Goal: Register for event/course

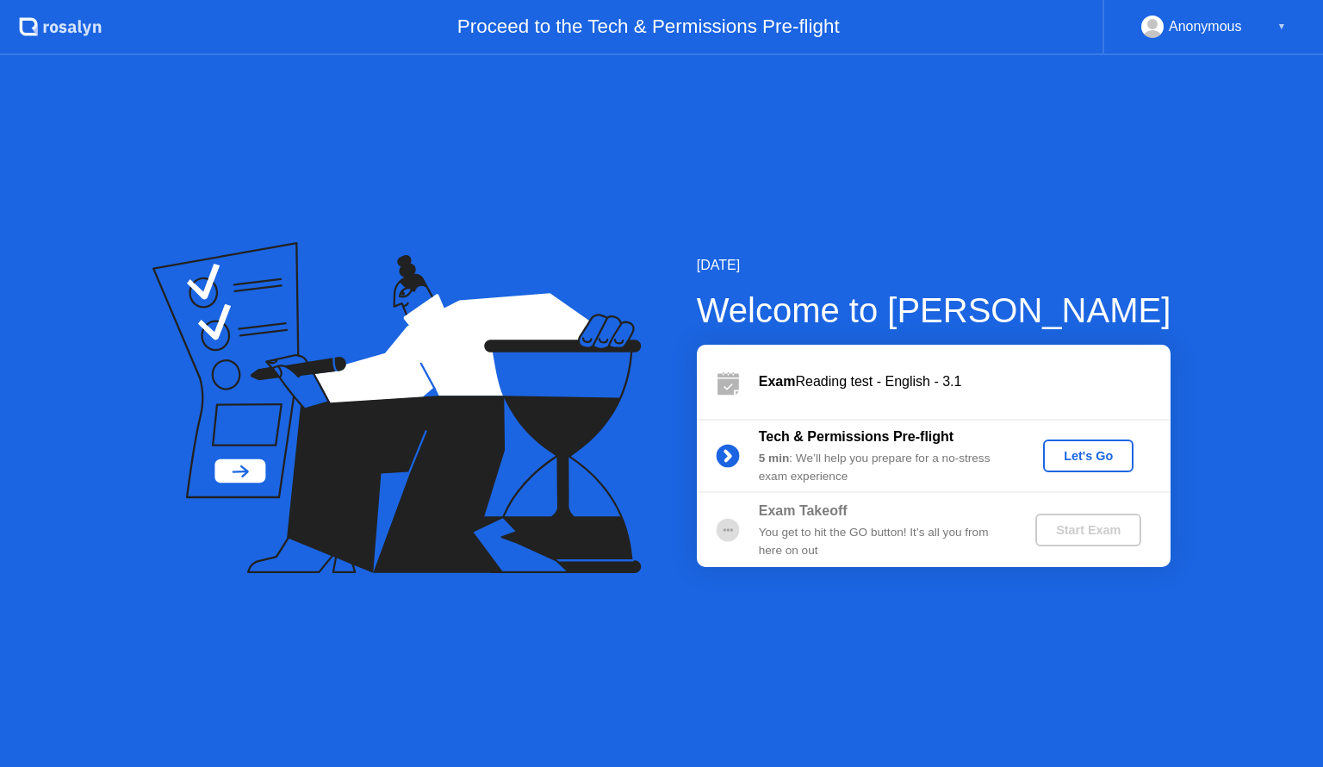
click at [1078, 451] on div "Let's Go" at bounding box center [1088, 456] width 77 height 14
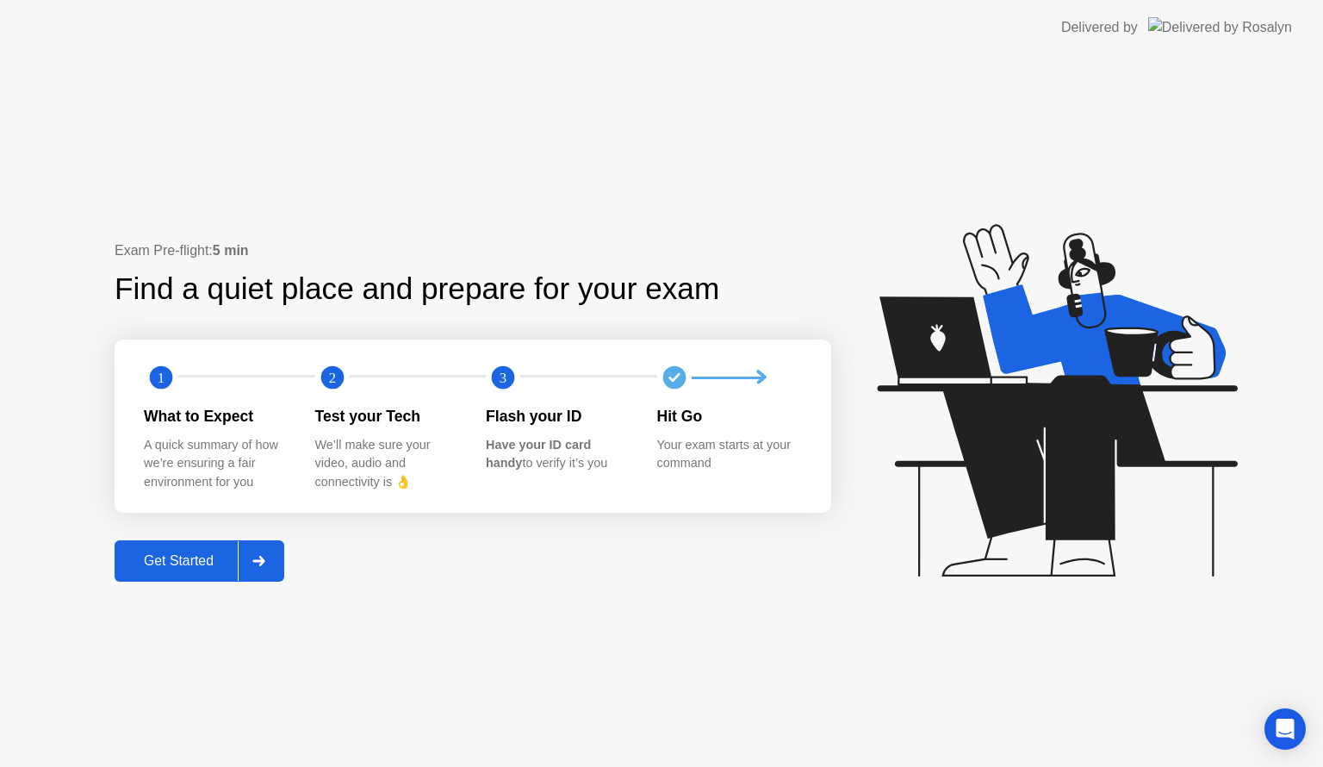
click at [162, 560] on div "Get Started" at bounding box center [179, 561] width 118 height 16
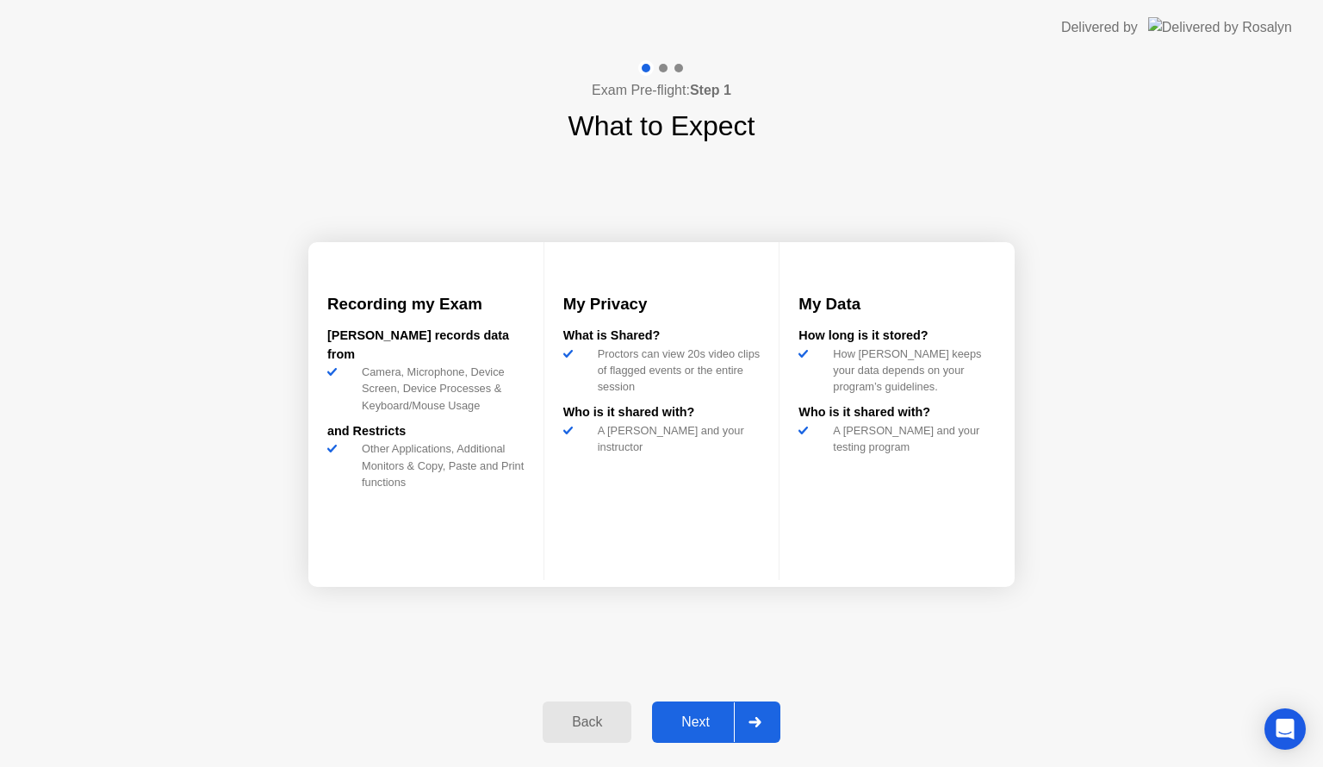
click at [692, 720] on div "Next" at bounding box center [695, 722] width 77 height 16
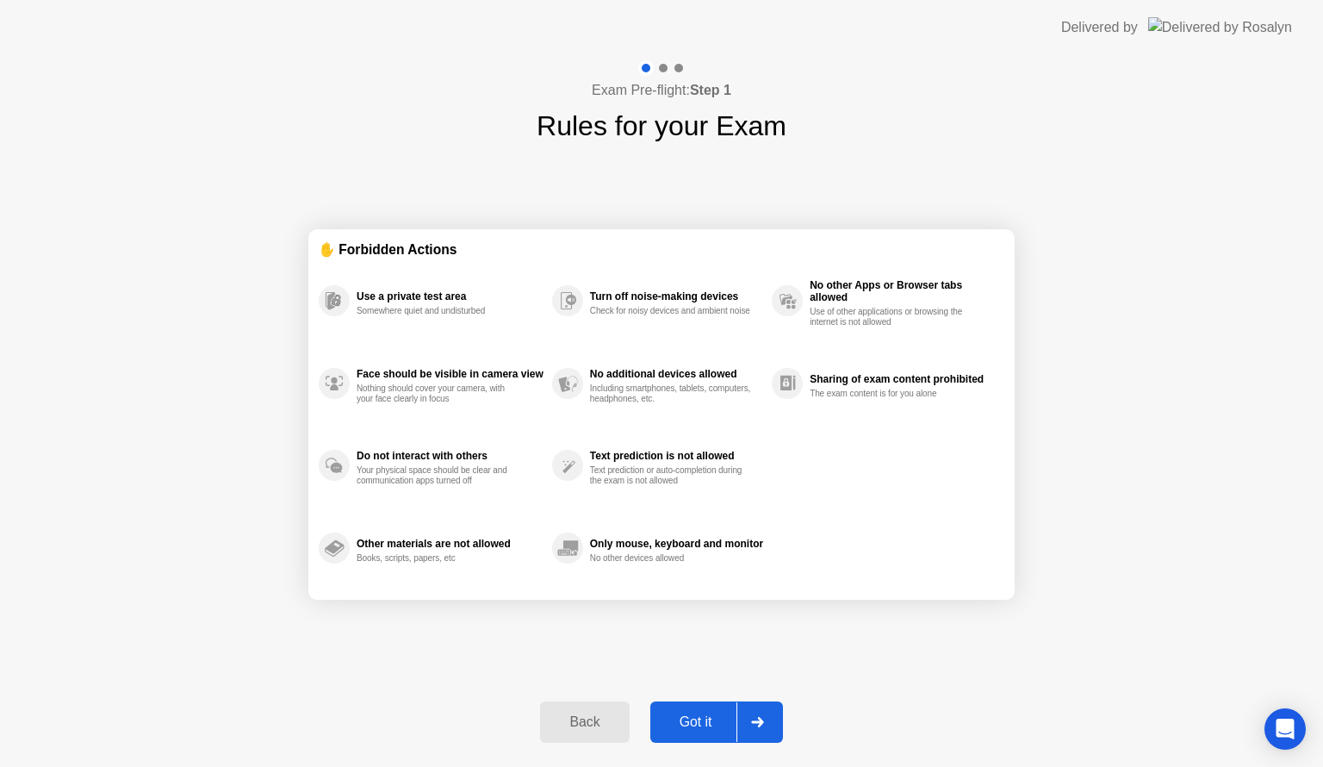
click at [692, 720] on div "Got it" at bounding box center [696, 722] width 81 height 16
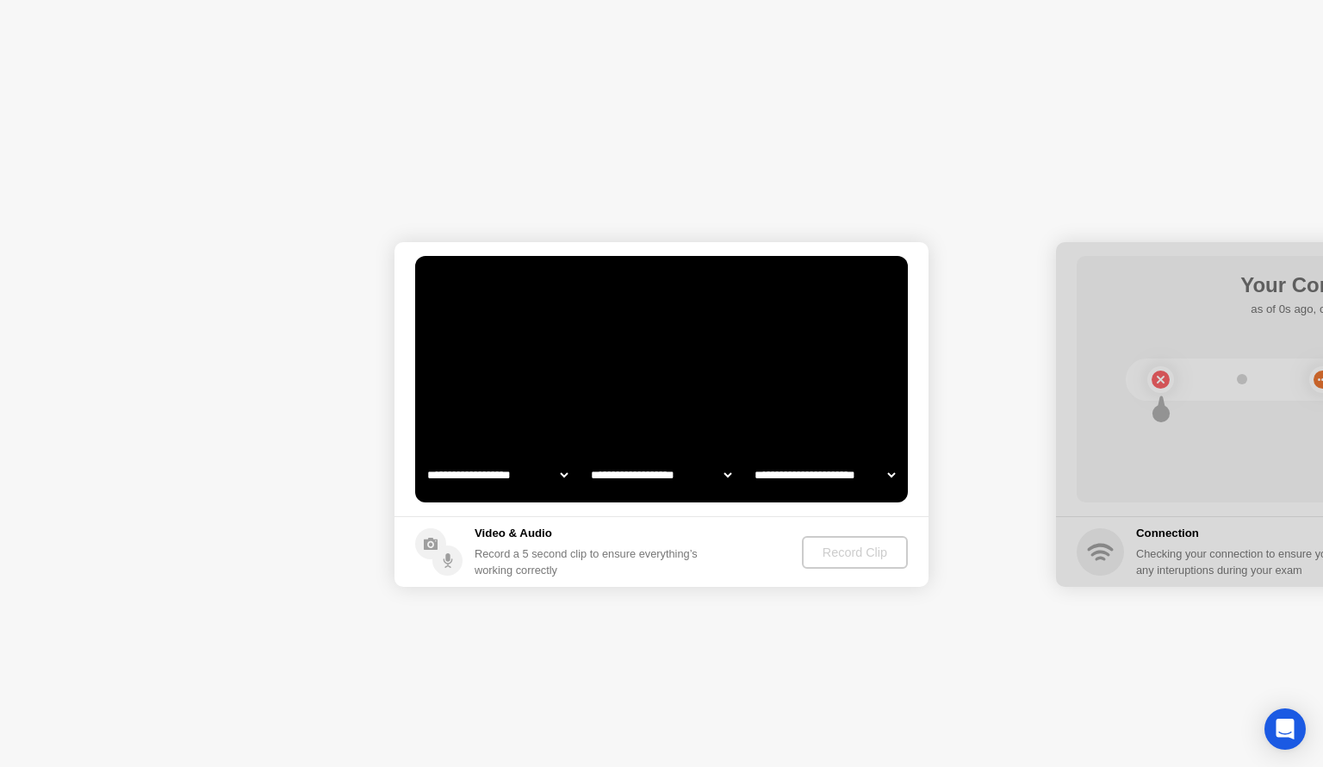
select select "**********"
select select "*******"
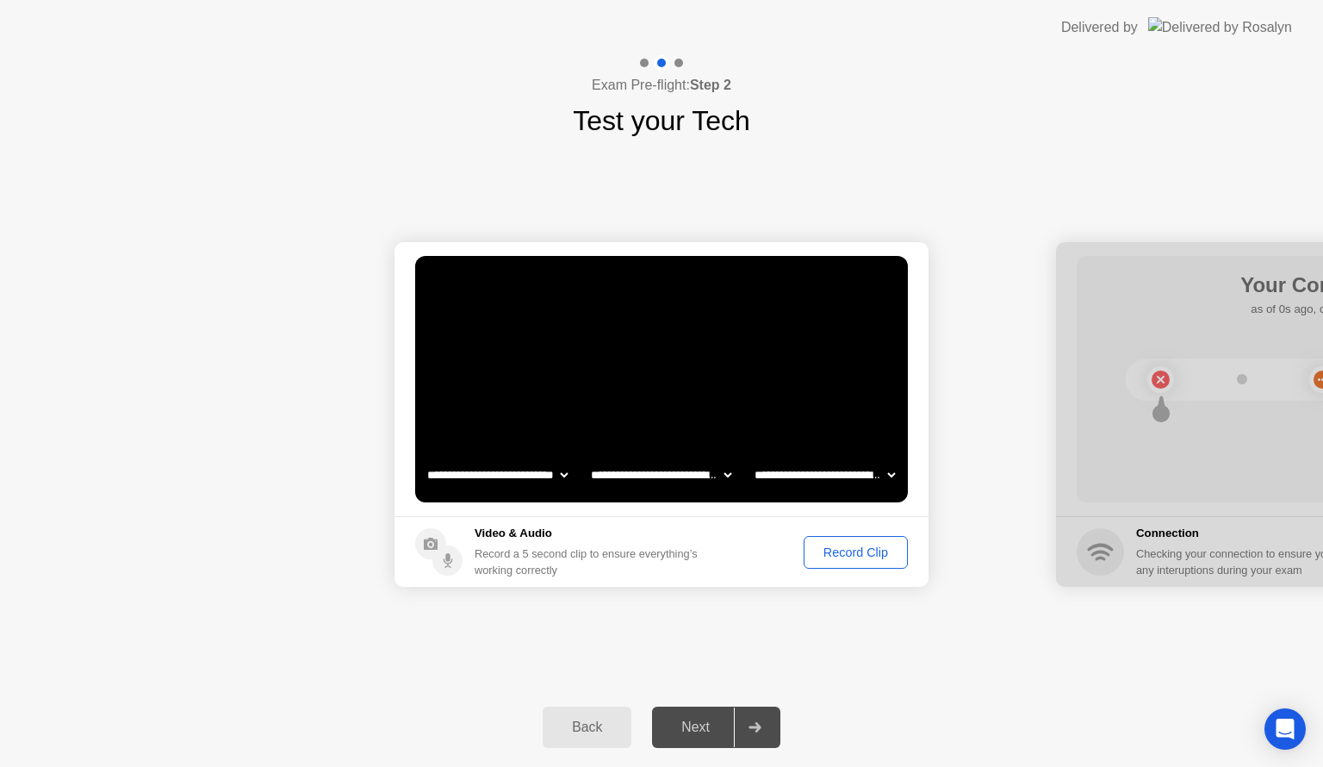
click at [849, 551] on div "Record Clip" at bounding box center [856, 552] width 92 height 14
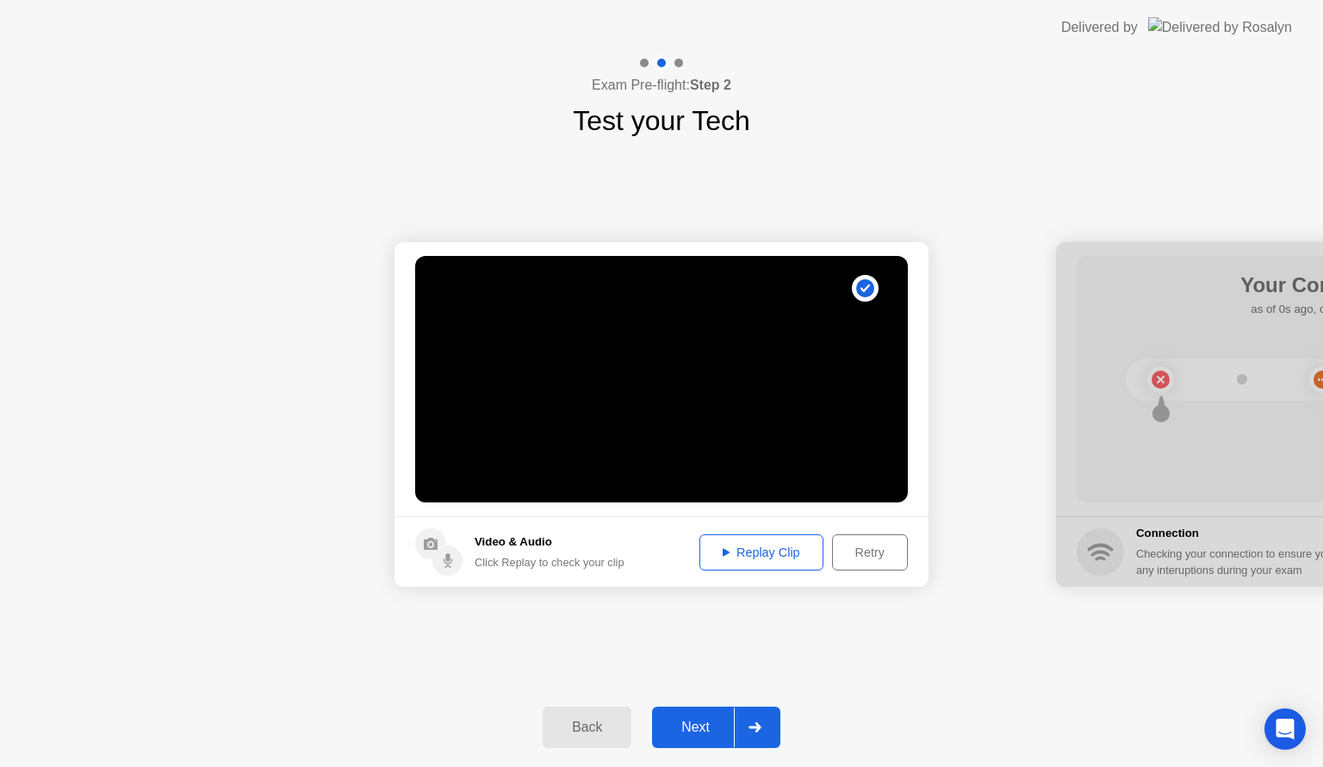
click at [702, 731] on div "Next" at bounding box center [695, 727] width 77 height 16
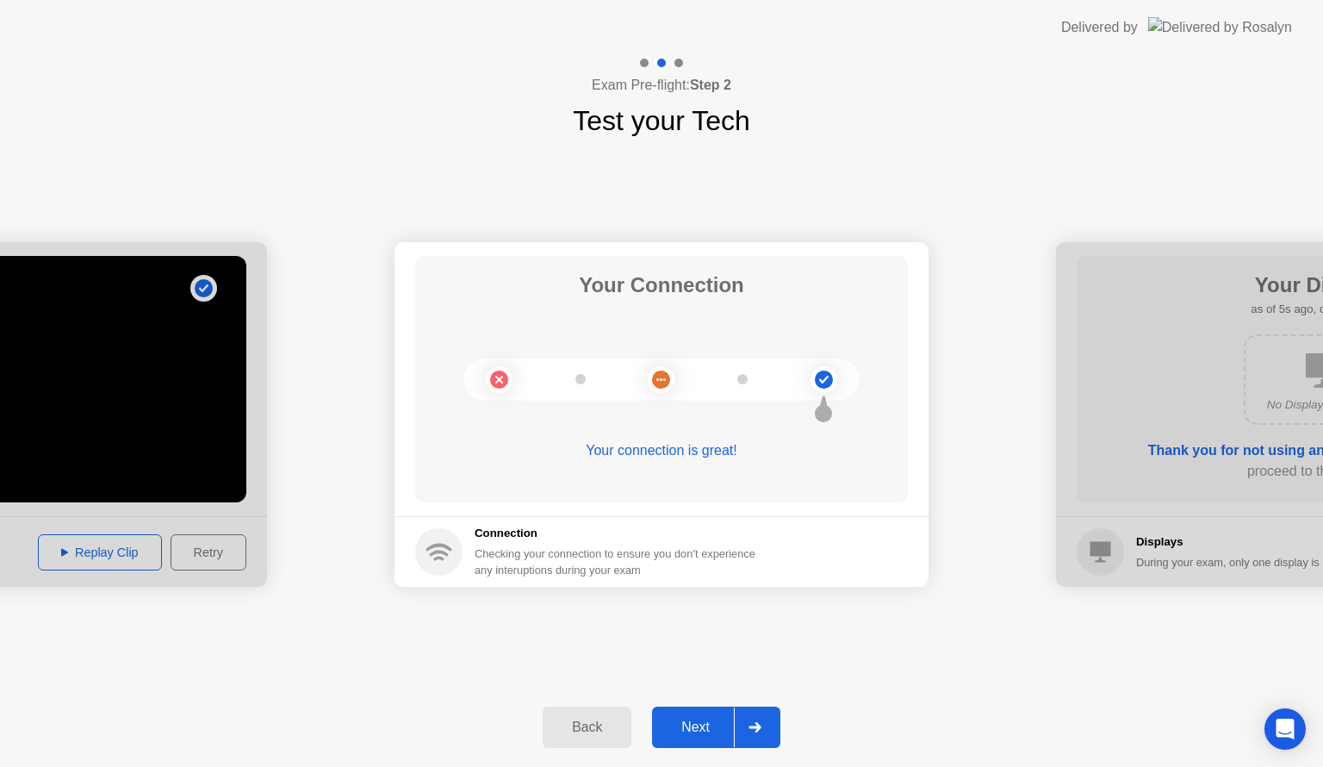
click at [702, 731] on div "Next" at bounding box center [695, 727] width 77 height 16
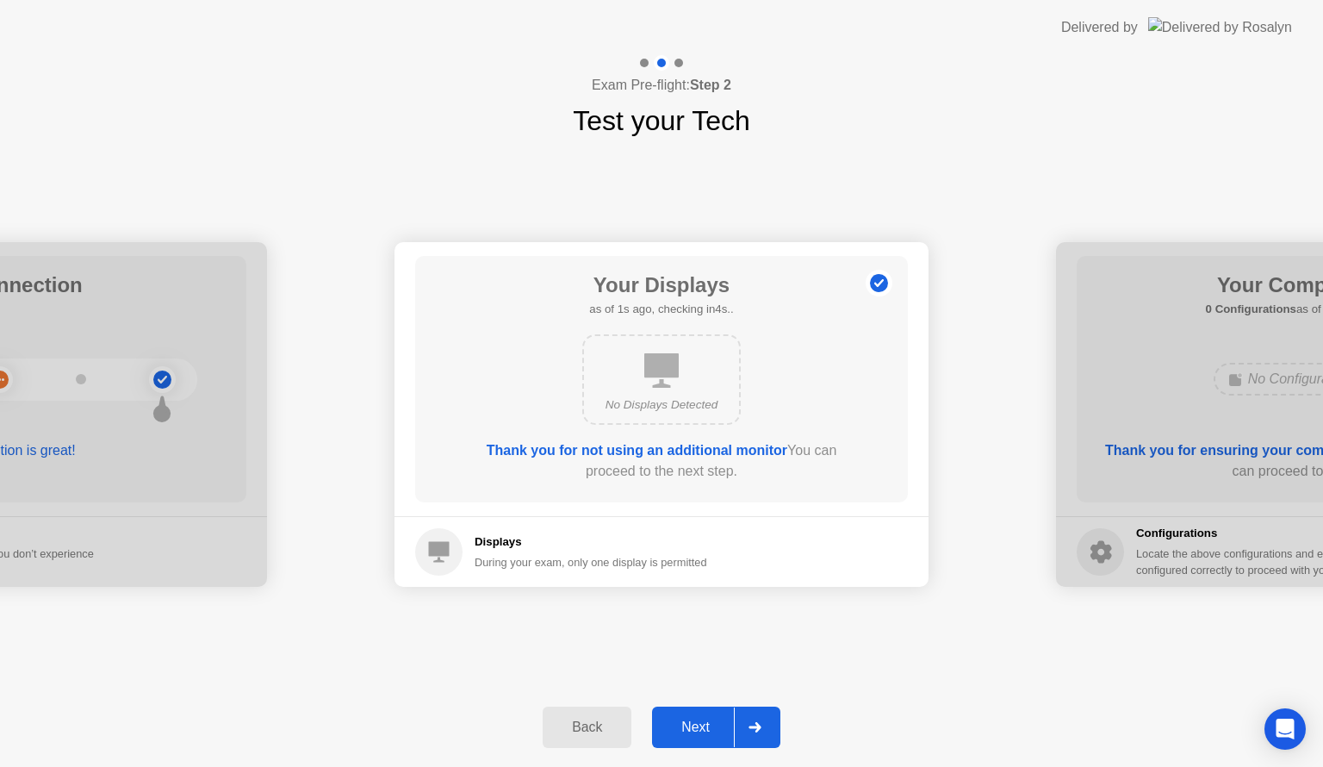
click at [702, 731] on div "Next" at bounding box center [695, 727] width 77 height 16
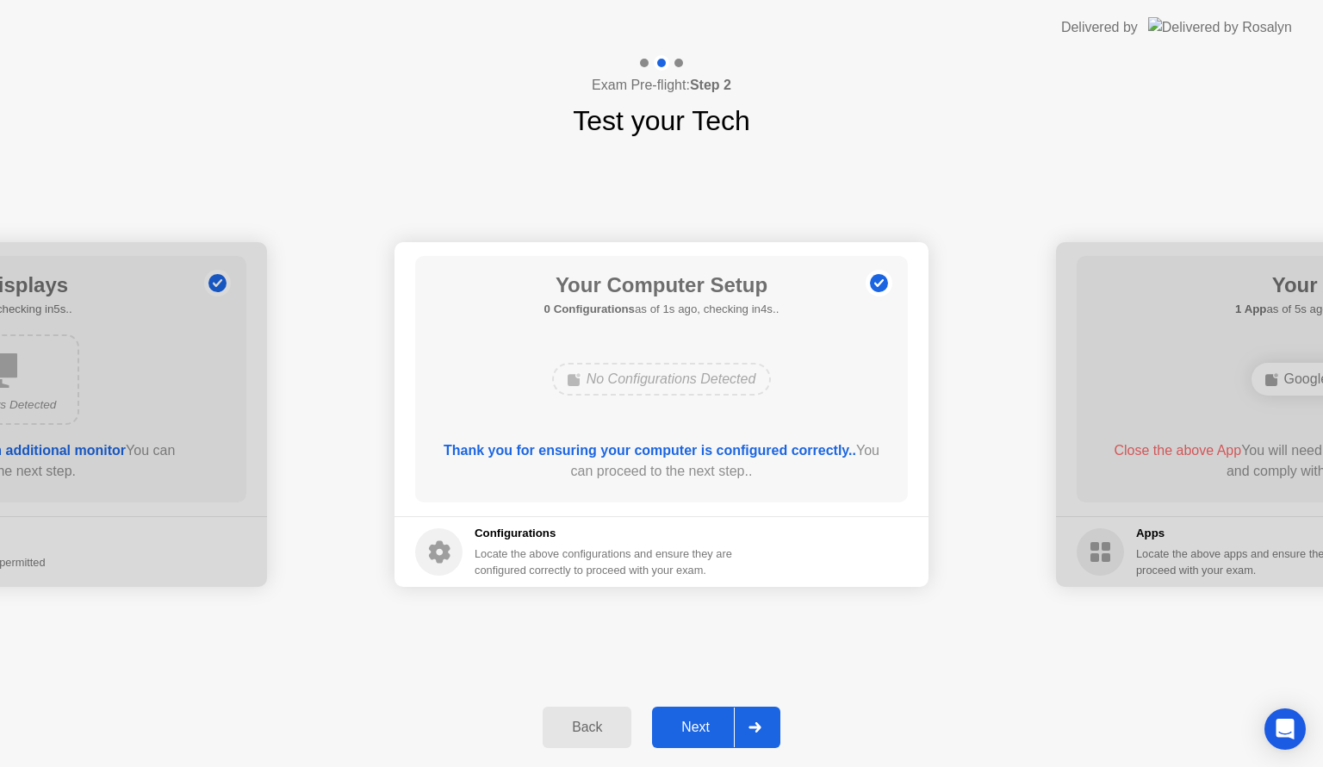
click at [702, 731] on div "Next" at bounding box center [695, 727] width 77 height 16
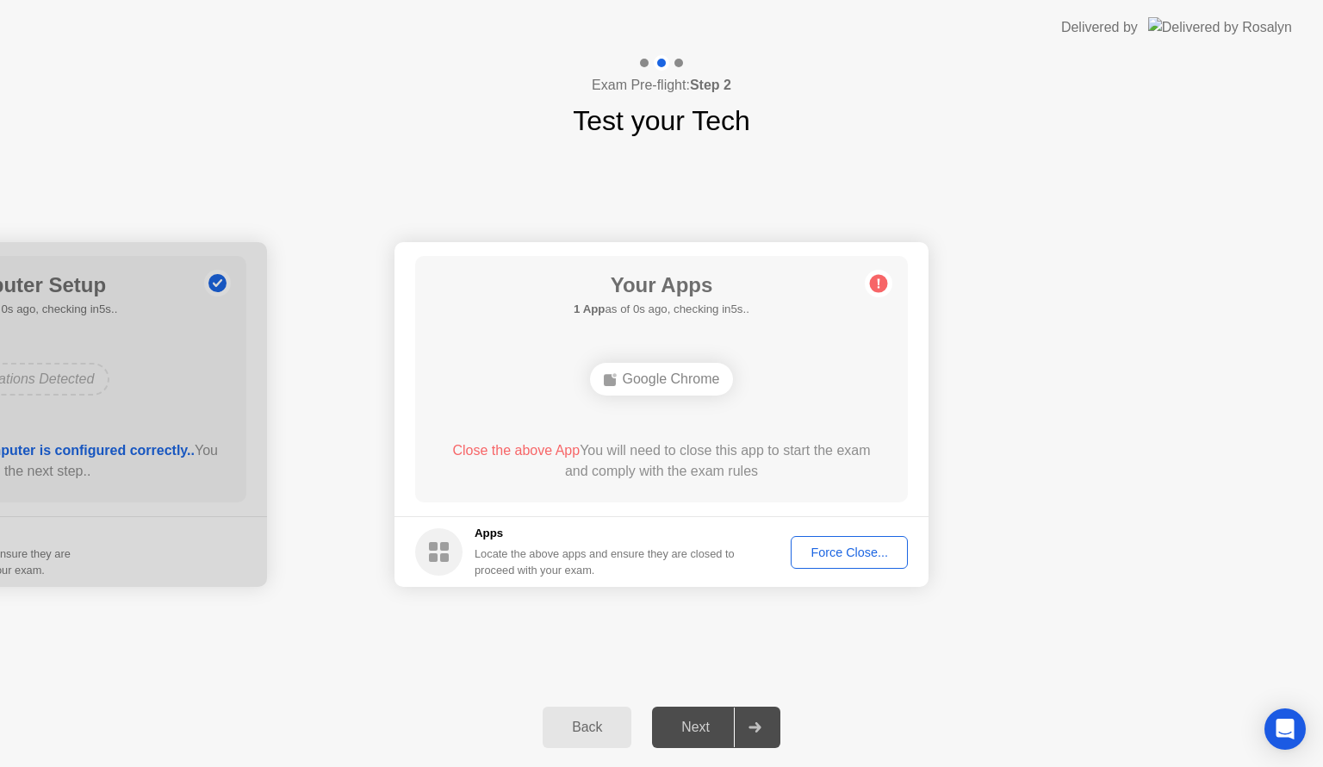
click at [847, 551] on div "Force Close..." at bounding box center [849, 552] width 105 height 14
click at [822, 550] on div "Force Close..." at bounding box center [849, 552] width 105 height 14
click at [823, 547] on div "Force Close..." at bounding box center [849, 552] width 105 height 14
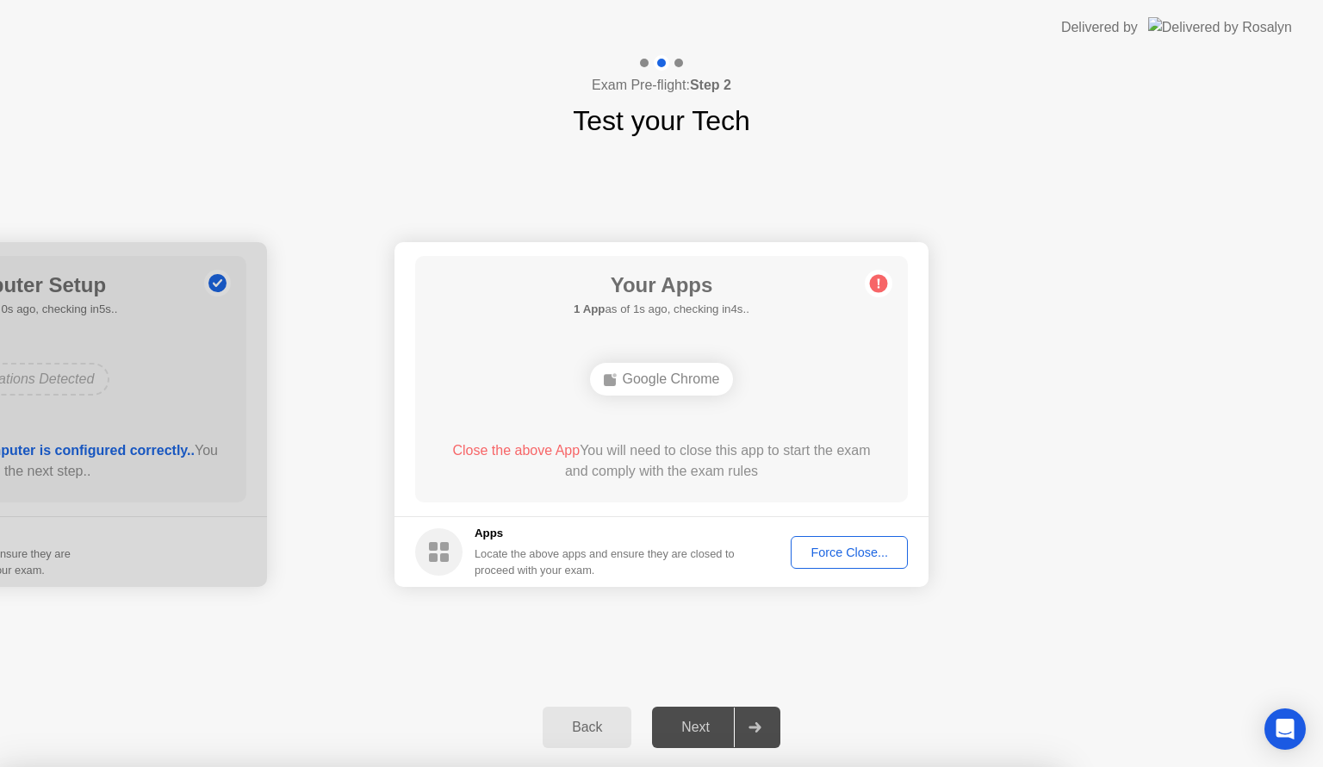
click at [835, 551] on div "Force Close..." at bounding box center [849, 552] width 105 height 14
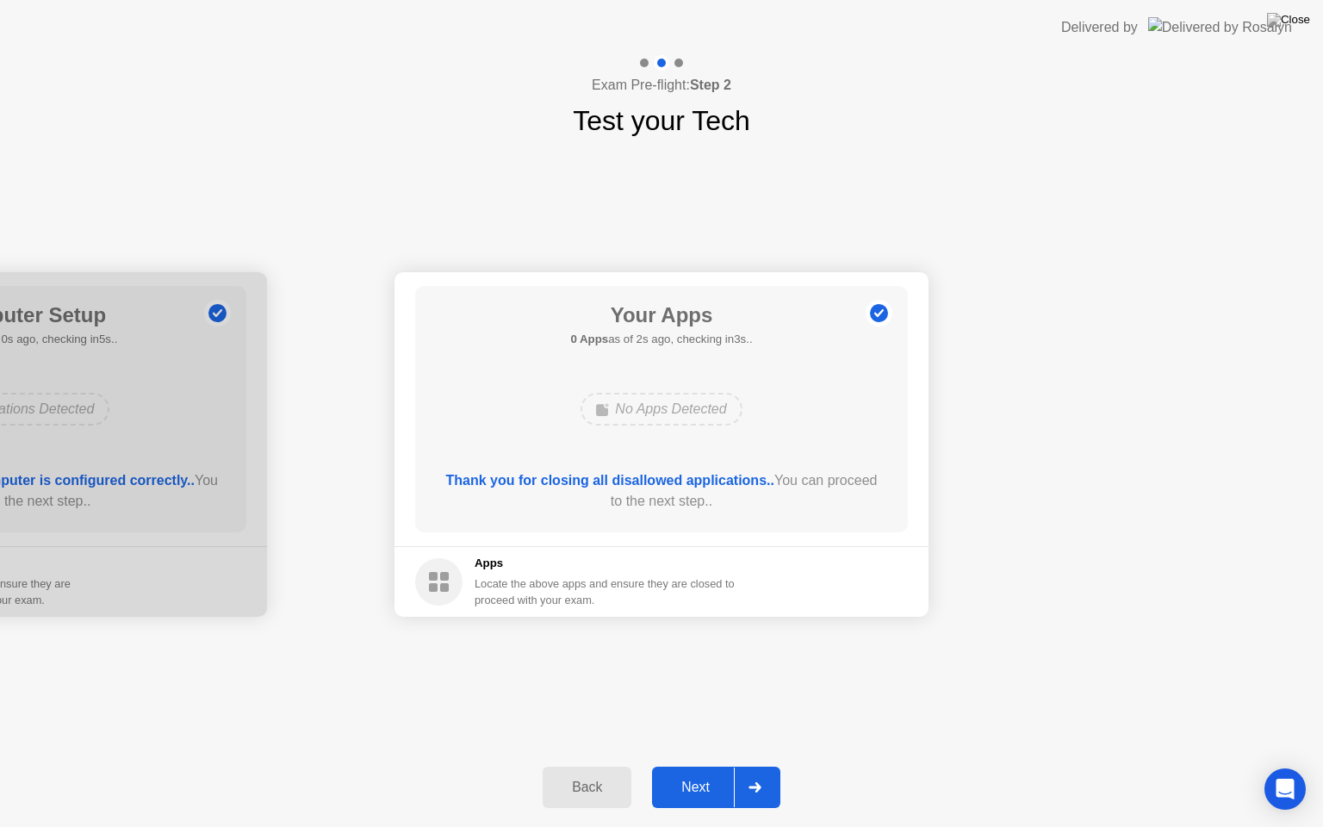
click at [698, 766] on div "Next" at bounding box center [695, 788] width 77 height 16
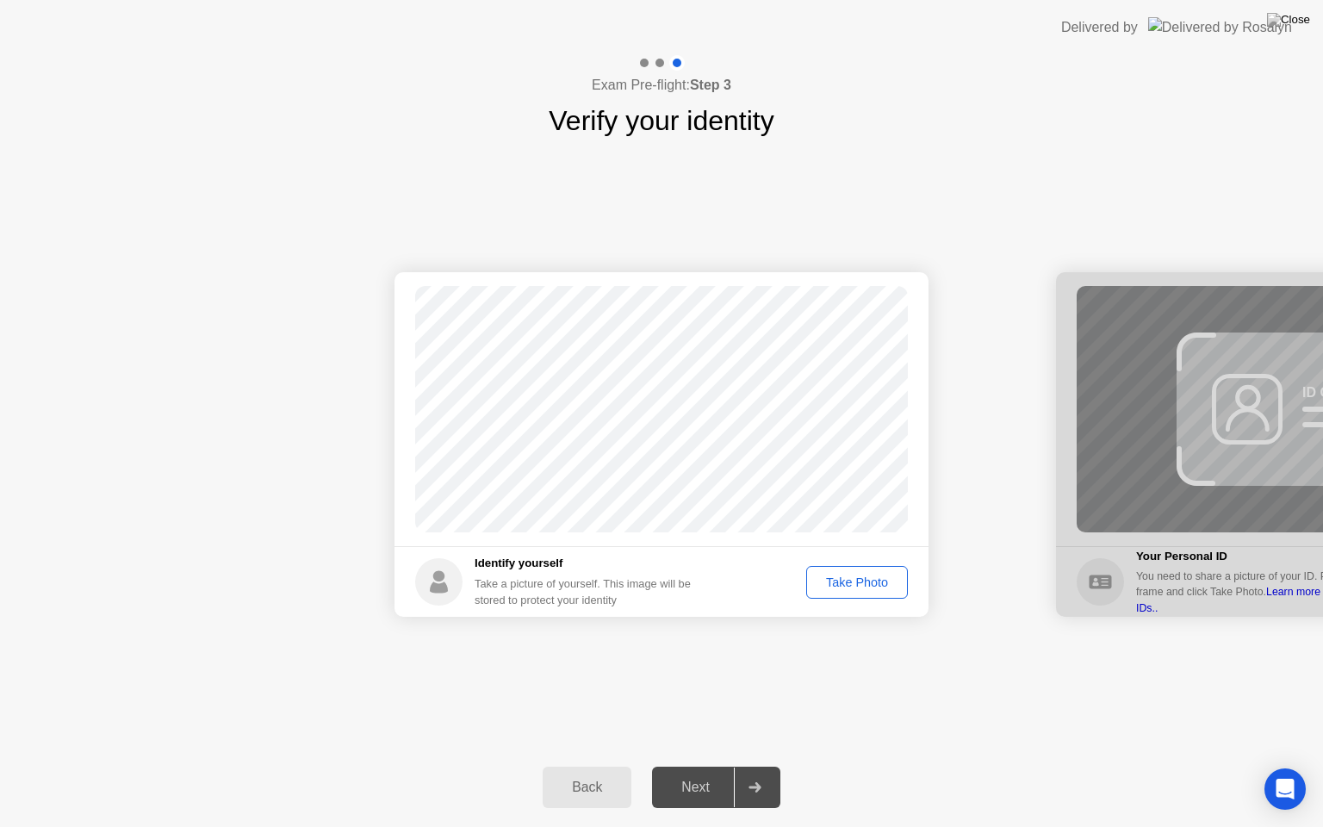
click at [837, 580] on div "Take Photo" at bounding box center [857, 583] width 90 height 14
click at [710, 766] on div "Next" at bounding box center [695, 788] width 77 height 16
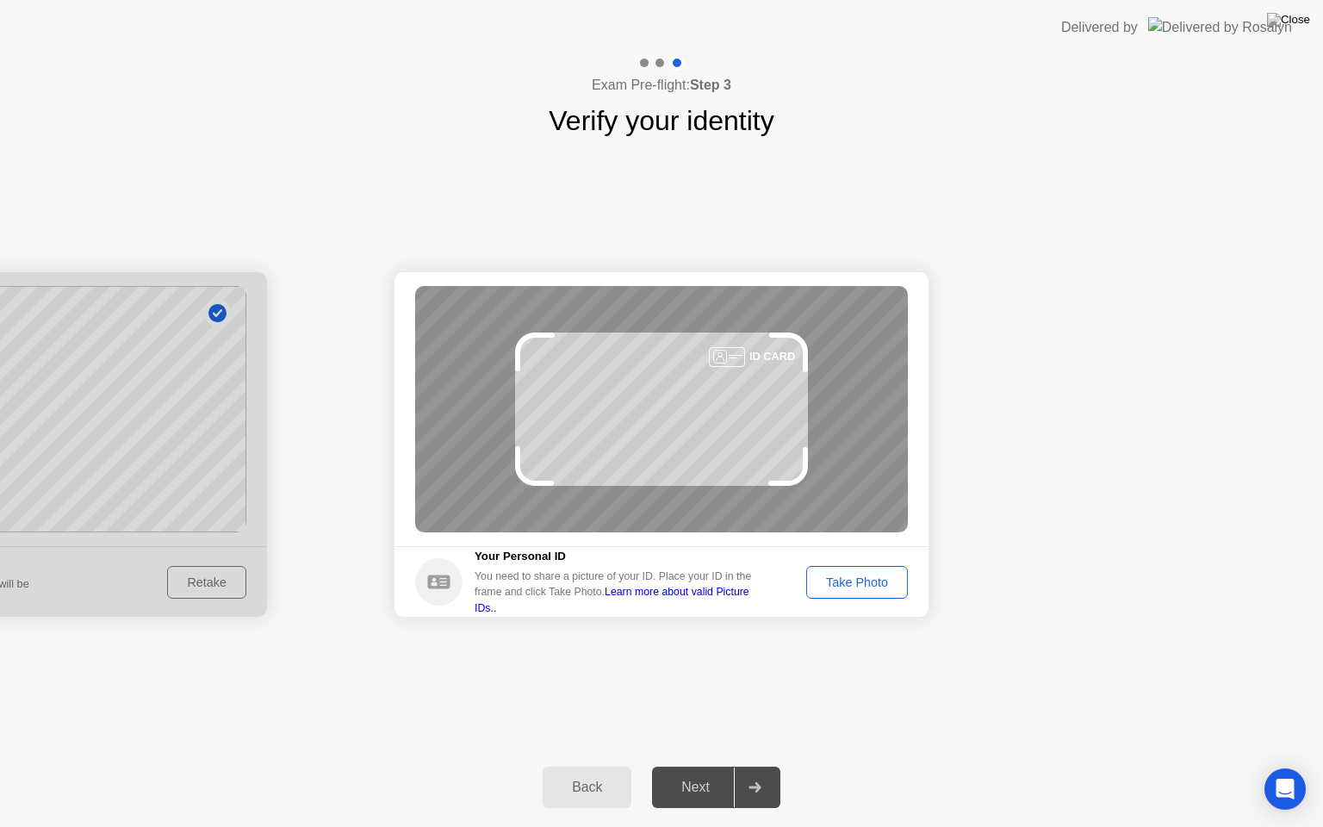
click at [856, 578] on div "Take Photo" at bounding box center [857, 583] width 90 height 14
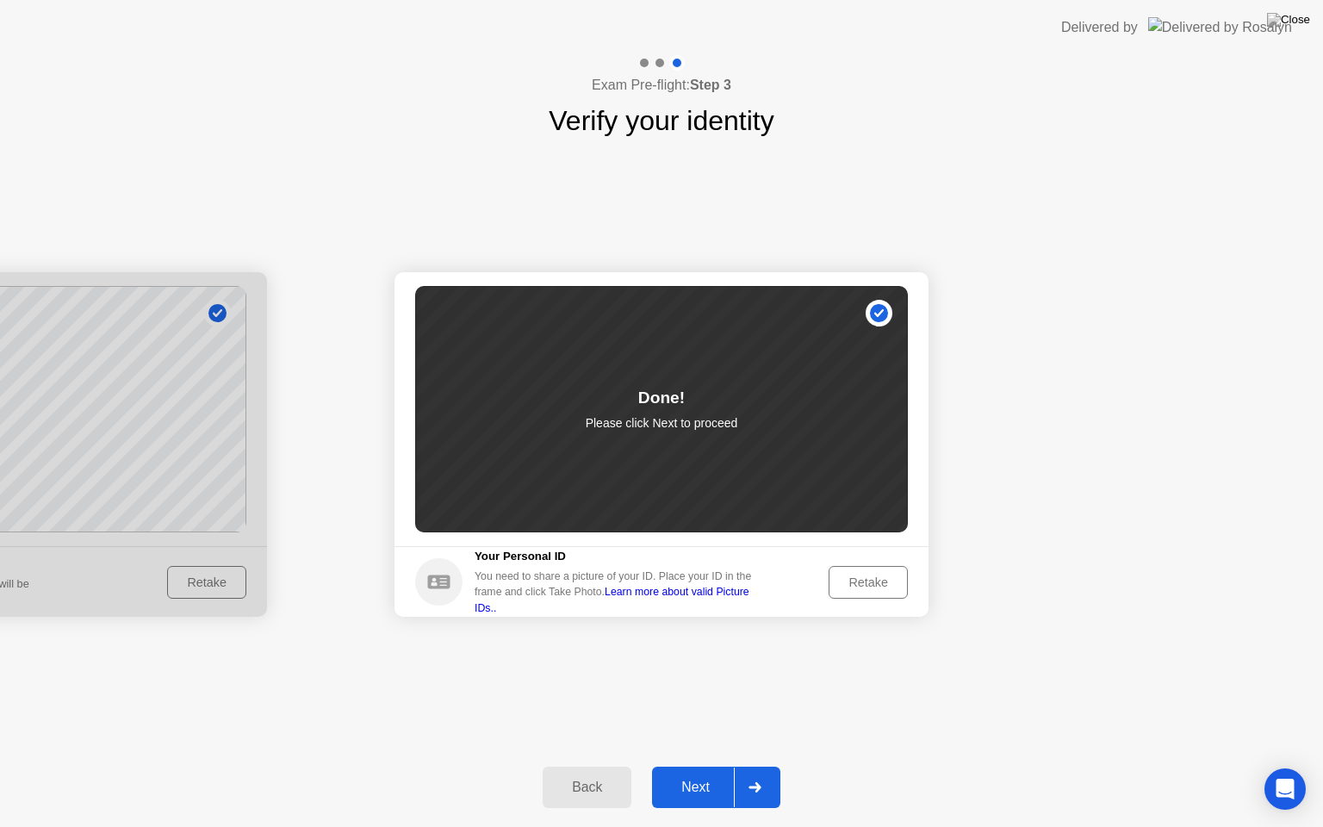
click at [694, 766] on div "Next" at bounding box center [695, 788] width 77 height 16
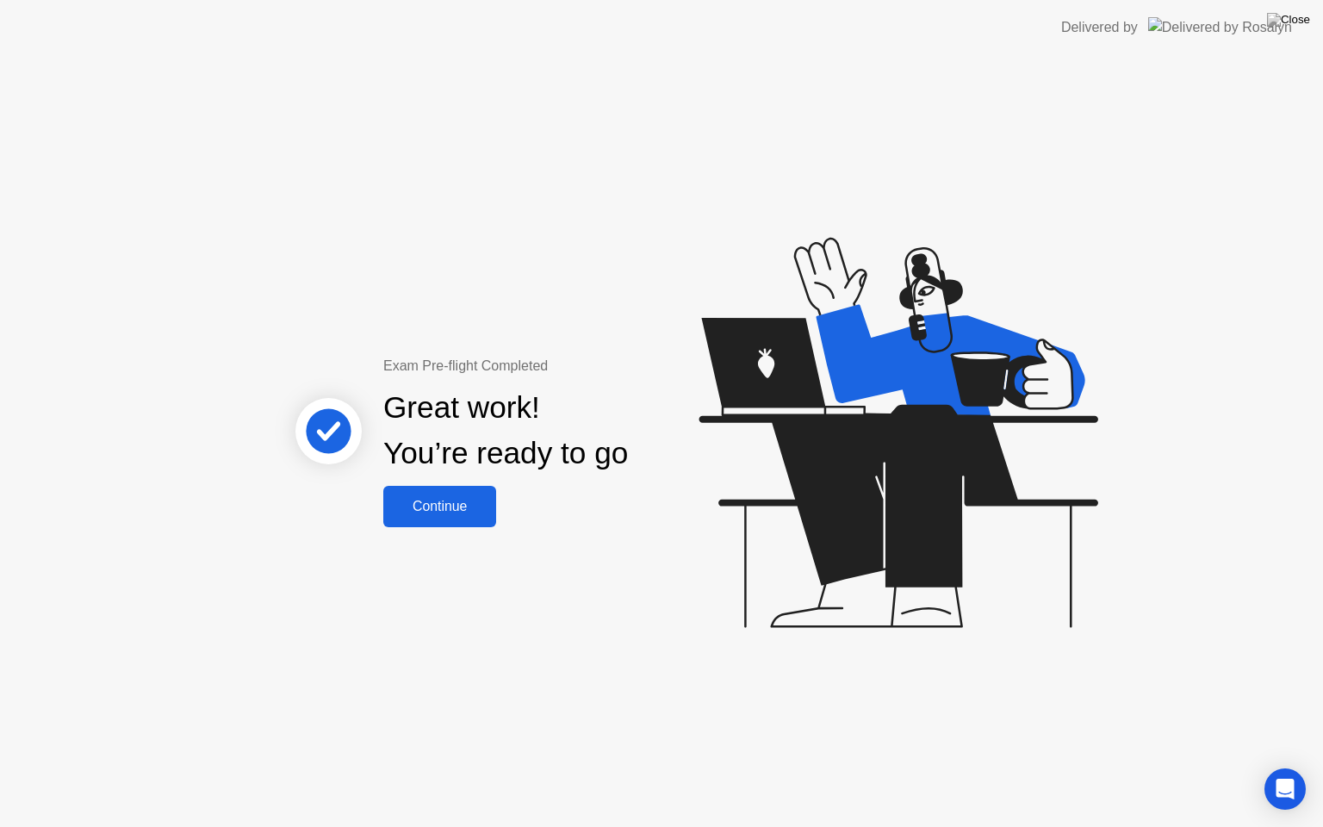
click at [434, 511] on div "Continue" at bounding box center [440, 507] width 103 height 16
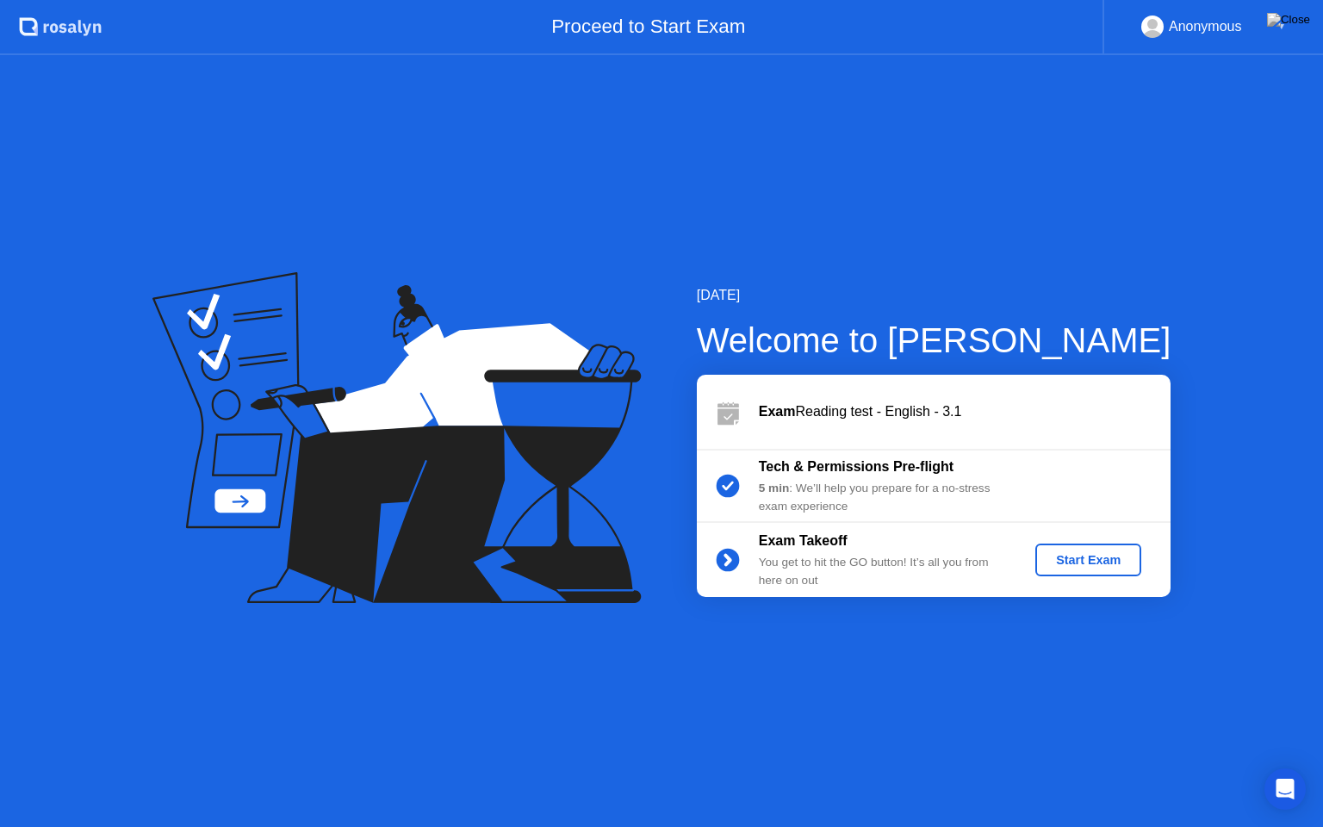
click at [1078, 558] on div "Start Exam" at bounding box center [1089, 560] width 92 height 14
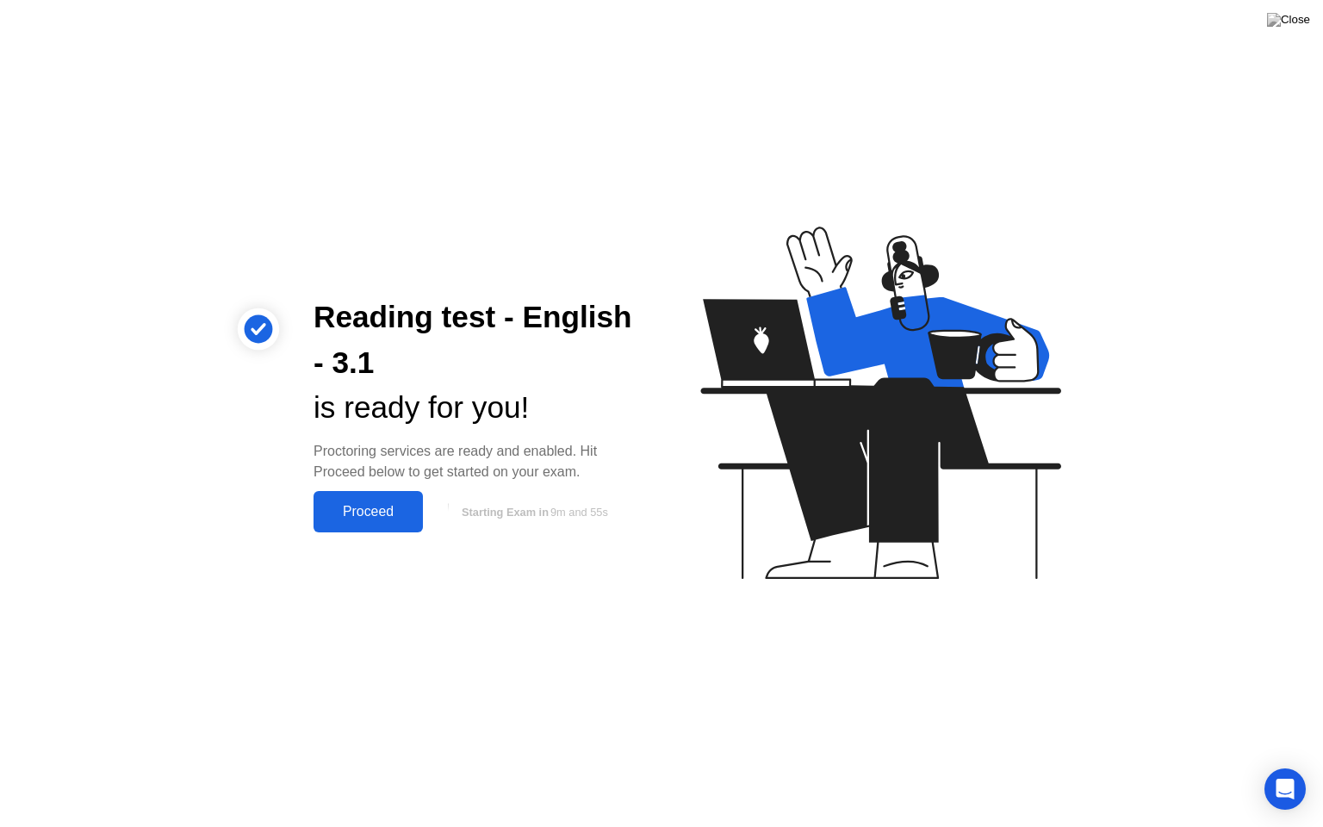
click at [363, 507] on div "Proceed" at bounding box center [368, 512] width 99 height 16
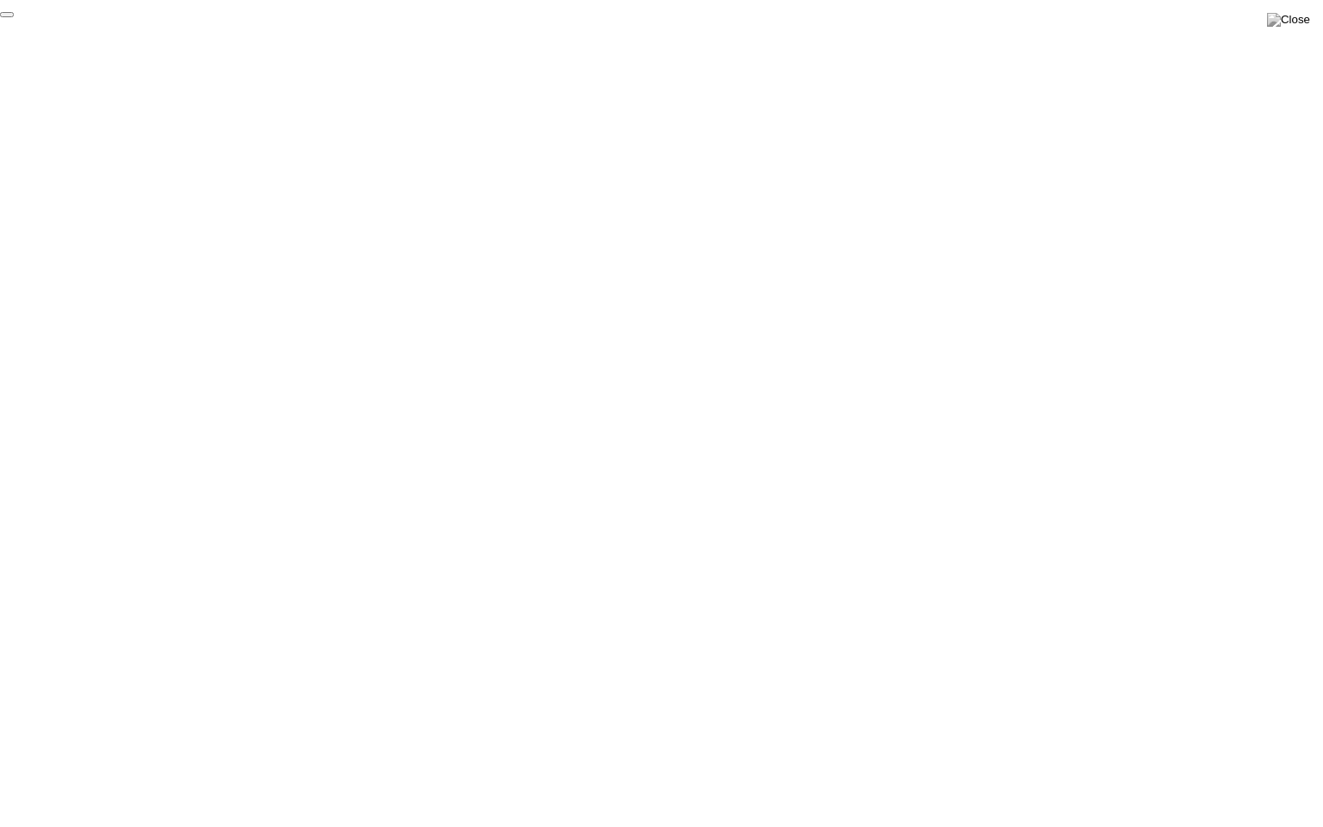
click div "End Proctoring Session"
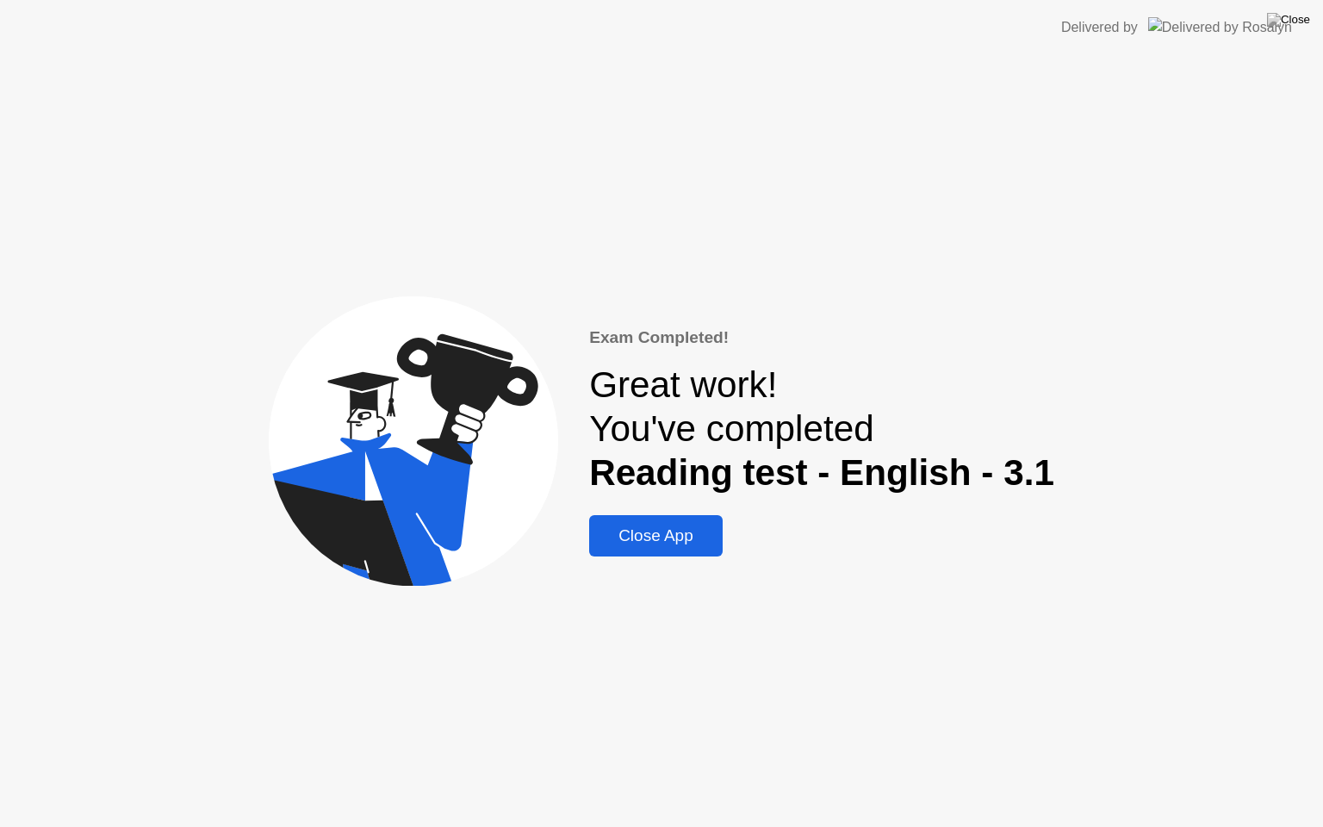
click at [683, 538] on div "Close App" at bounding box center [655, 535] width 123 height 19
